Goal: Information Seeking & Learning: Learn about a topic

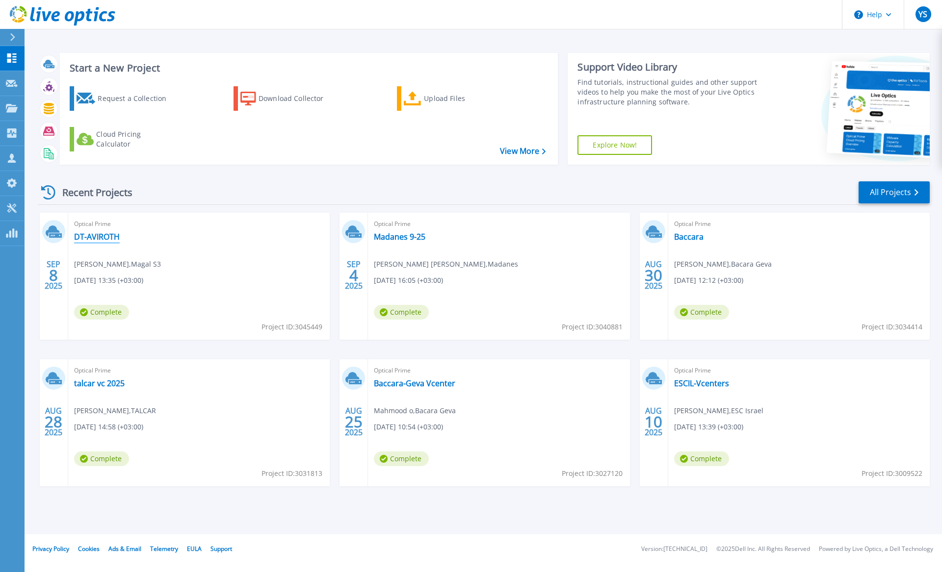
click at [103, 238] on link "DT-AVIROTH" at bounding box center [97, 237] width 46 height 10
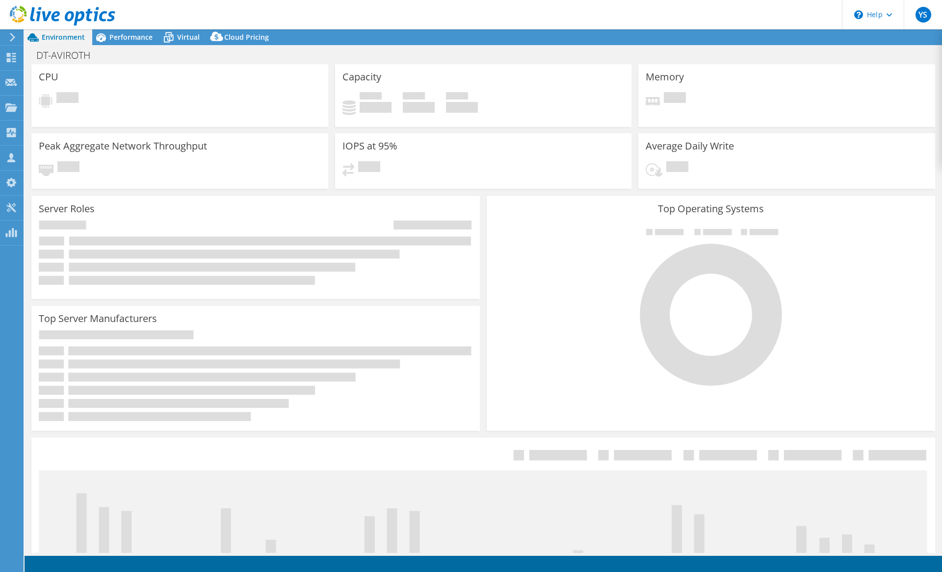
select select "USD"
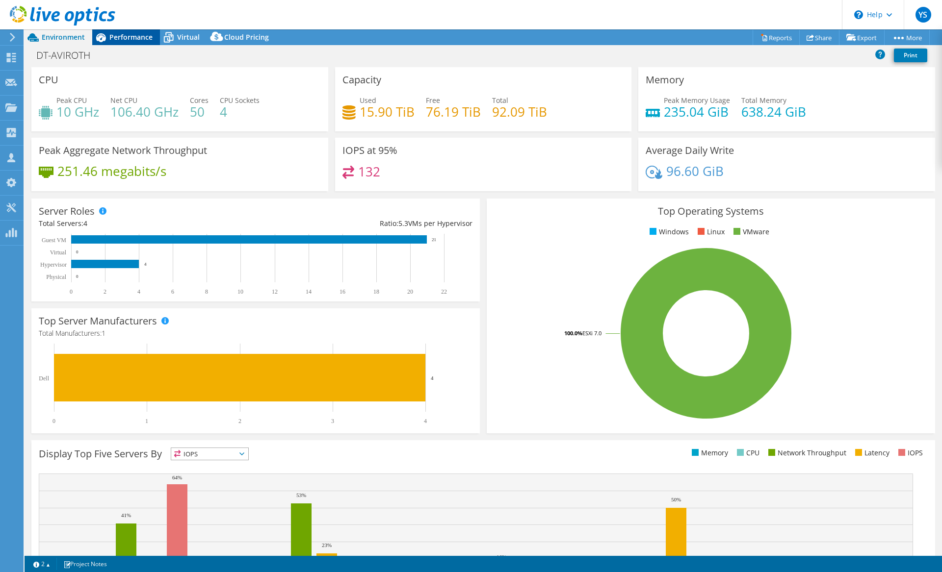
click at [120, 38] on span "Performance" at bounding box center [130, 36] width 43 height 9
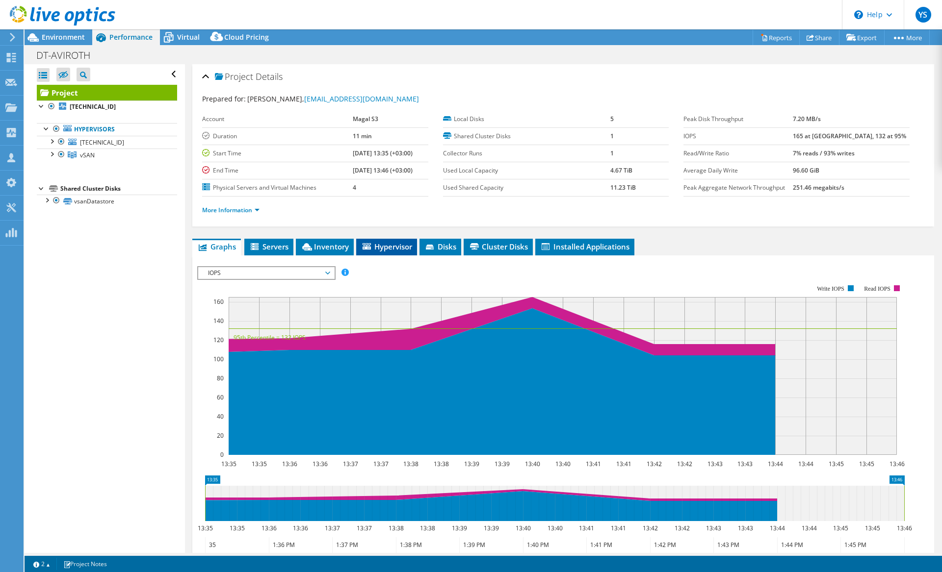
click at [403, 251] on span "Hypervisor" at bounding box center [386, 247] width 51 height 10
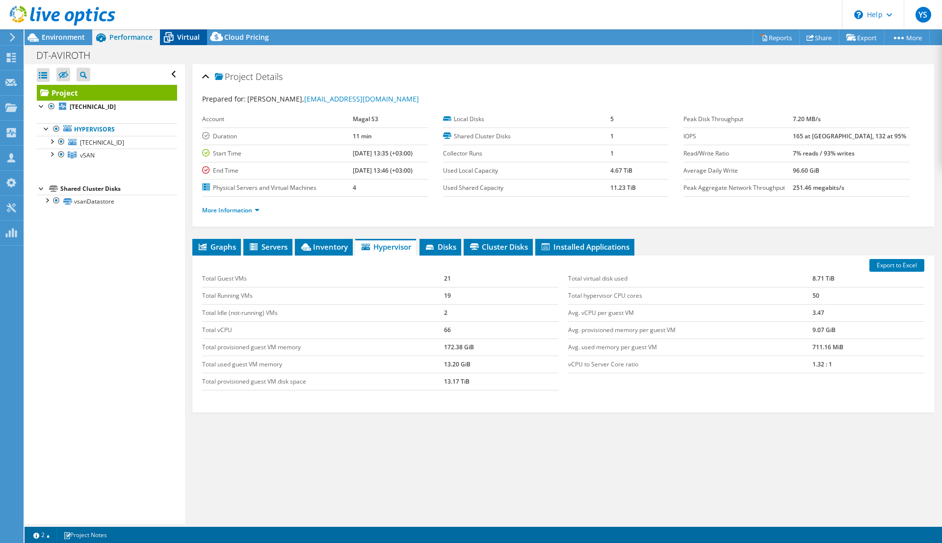
click at [187, 36] on span "Virtual" at bounding box center [188, 36] width 23 height 9
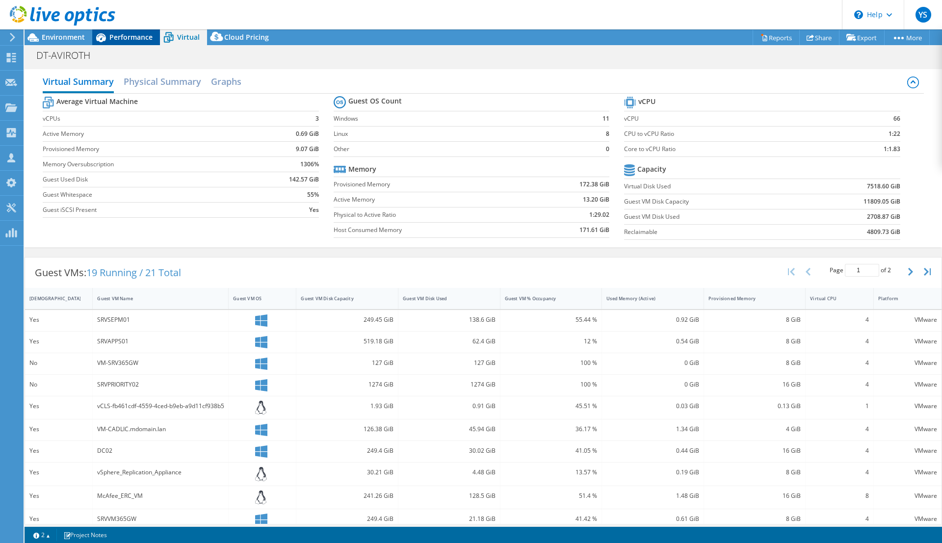
click at [131, 38] on span "Performance" at bounding box center [130, 36] width 43 height 9
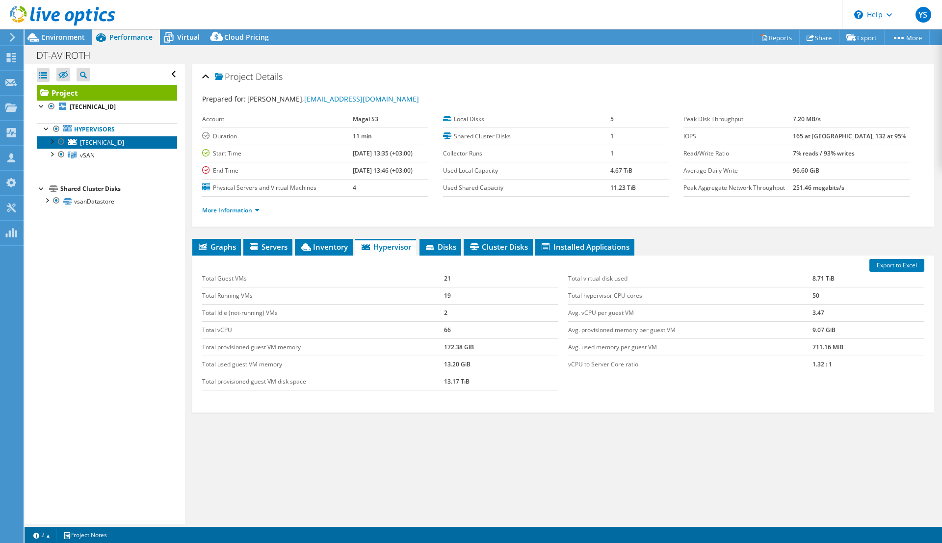
click at [98, 144] on span "192.168.7.70" at bounding box center [102, 142] width 44 height 8
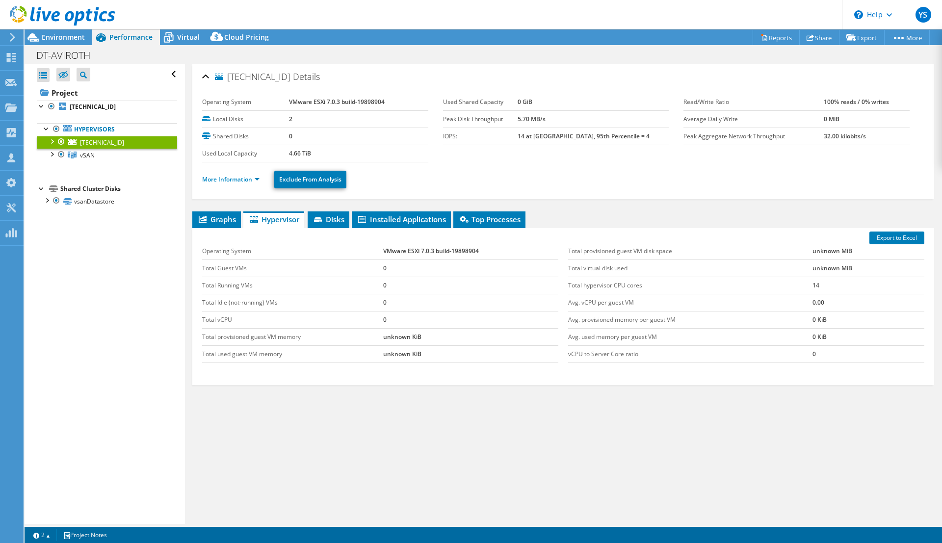
click at [51, 142] on div at bounding box center [52, 141] width 10 height 10
click at [53, 142] on div at bounding box center [52, 141] width 10 height 10
drag, startPoint x: 61, startPoint y: 139, endPoint x: 61, endPoint y: 147, distance: 7.9
click at [61, 143] on div at bounding box center [61, 142] width 10 height 12
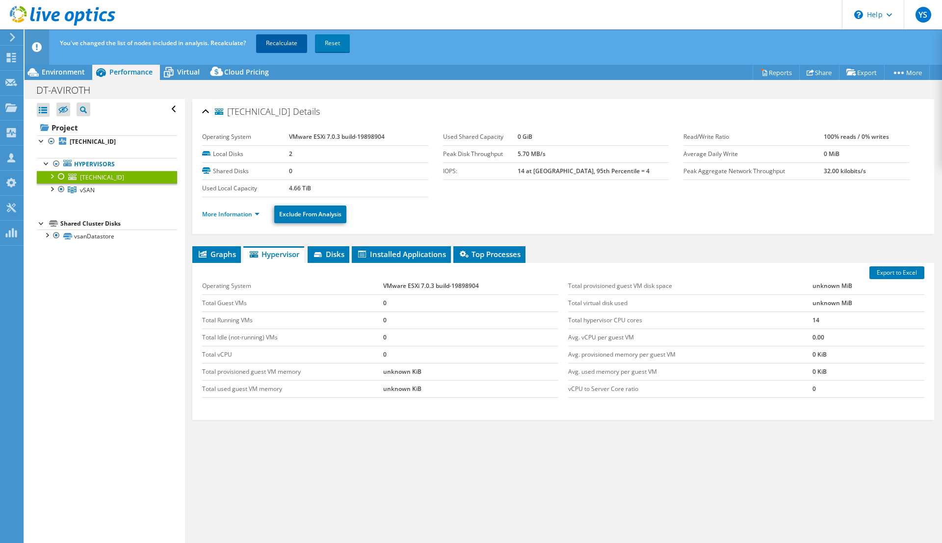
click at [289, 45] on link "Recalculate" at bounding box center [281, 43] width 51 height 18
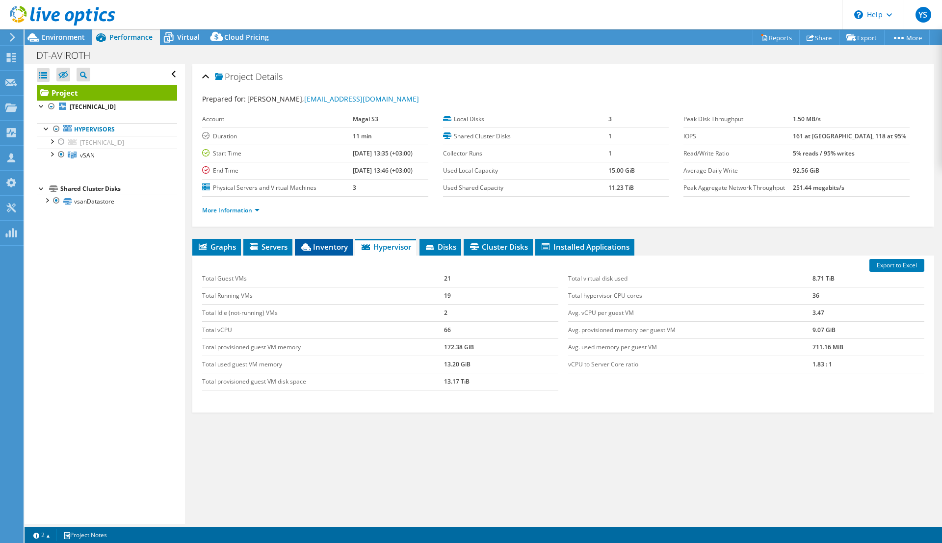
click at [317, 245] on span "Inventory" at bounding box center [324, 247] width 48 height 10
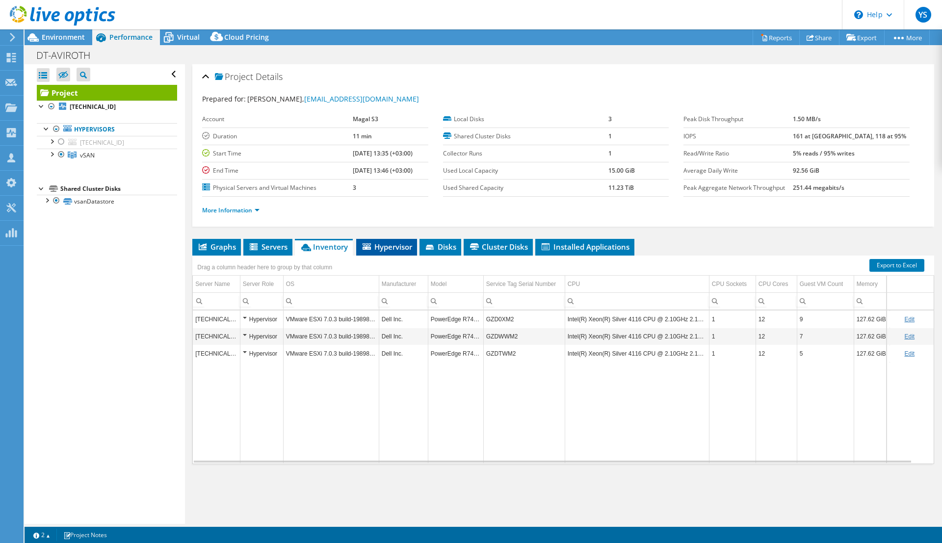
click at [389, 245] on span "Hypervisor" at bounding box center [386, 247] width 51 height 10
